Goal: Task Accomplishment & Management: Complete application form

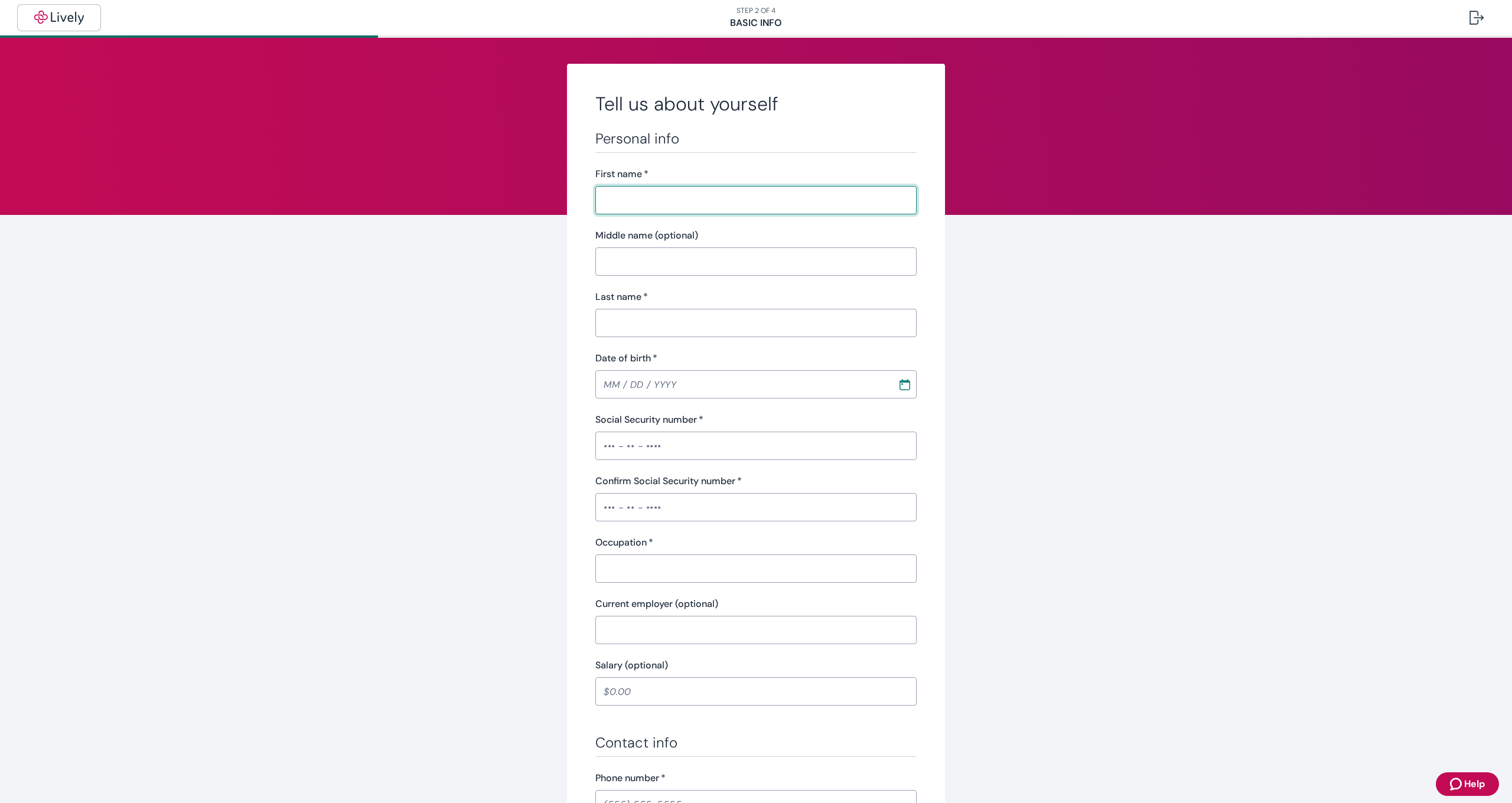
click at [92, 17] on button "button" at bounding box center [59, 17] width 80 height 24
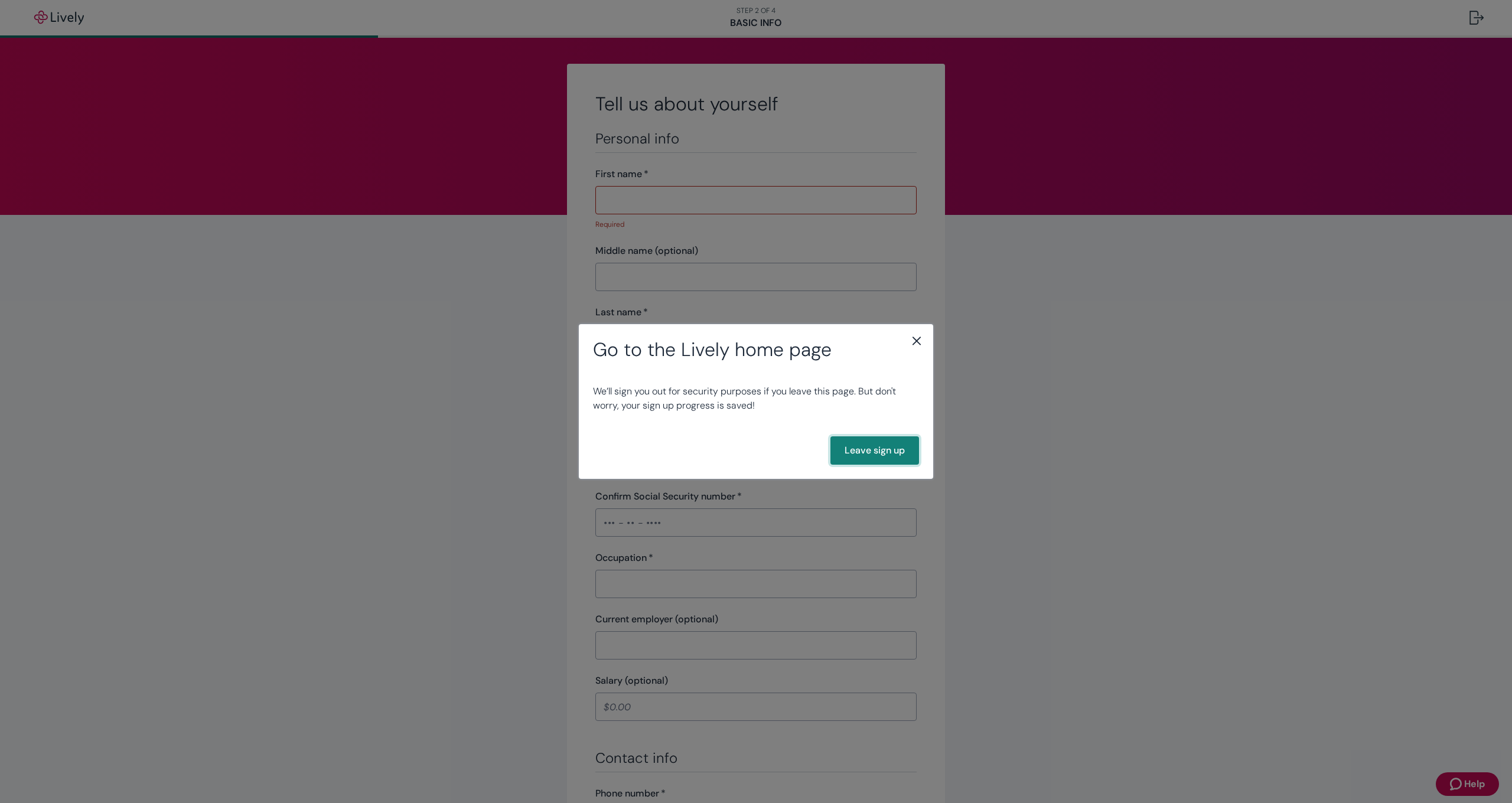
click at [880, 454] on button "Leave sign up" at bounding box center [874, 450] width 89 height 28
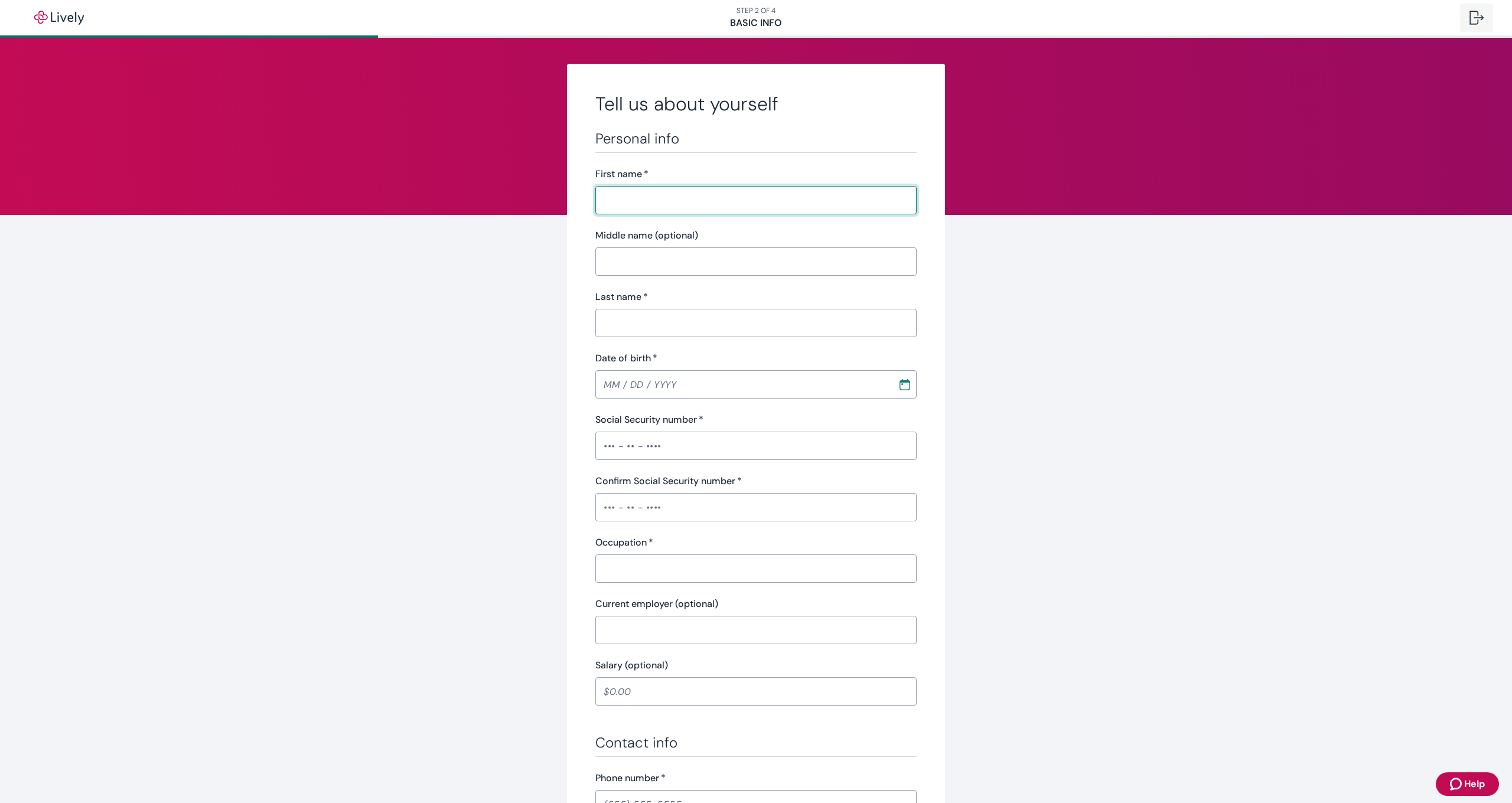
click at [1484, 23] on button at bounding box center [1476, 17] width 33 height 28
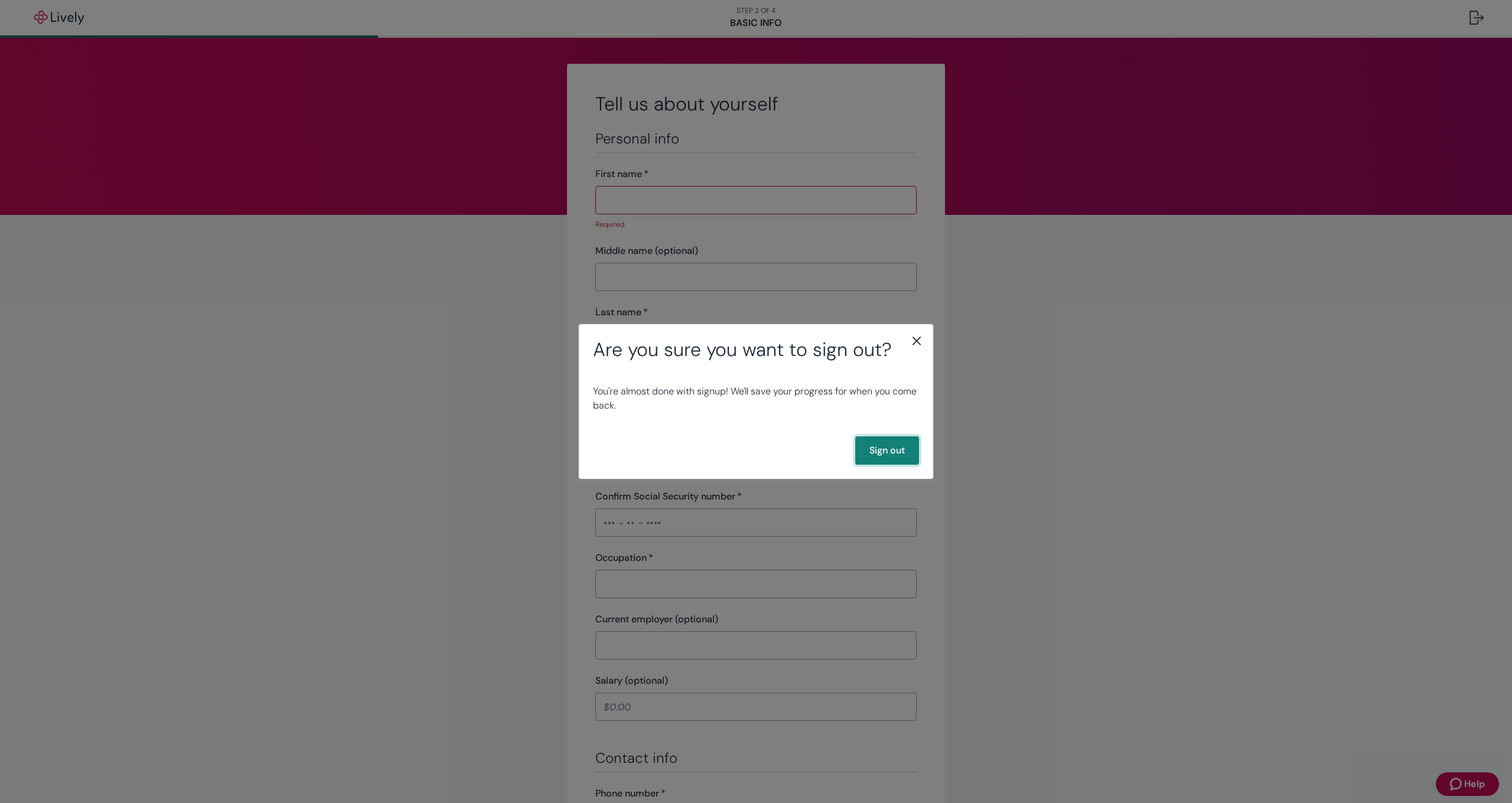
click at [874, 449] on button "Sign out" at bounding box center [887, 450] width 64 height 28
